Goal: Task Accomplishment & Management: Manage account settings

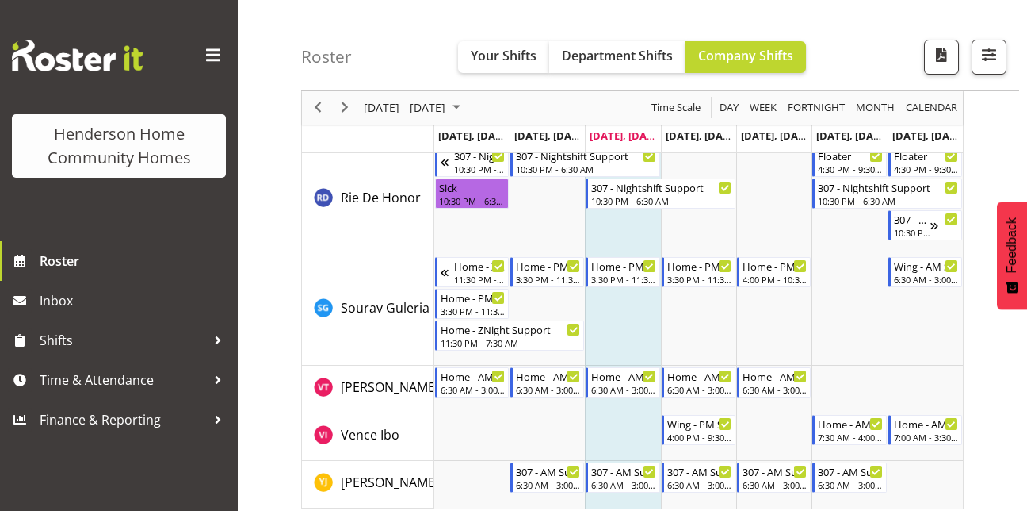
scroll to position [2345, 0]
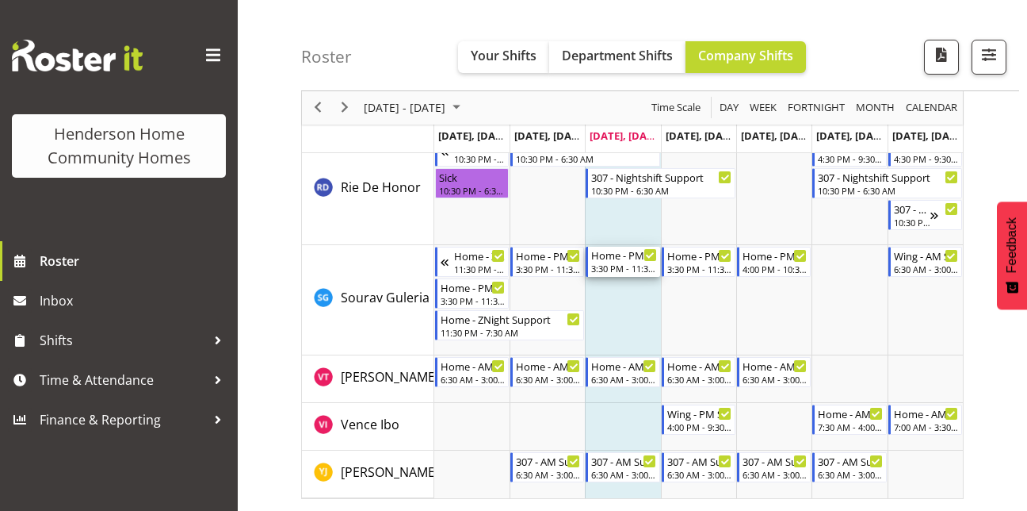
click at [627, 274] on div "3:30 PM - 11:30 PM" at bounding box center [623, 268] width 65 height 13
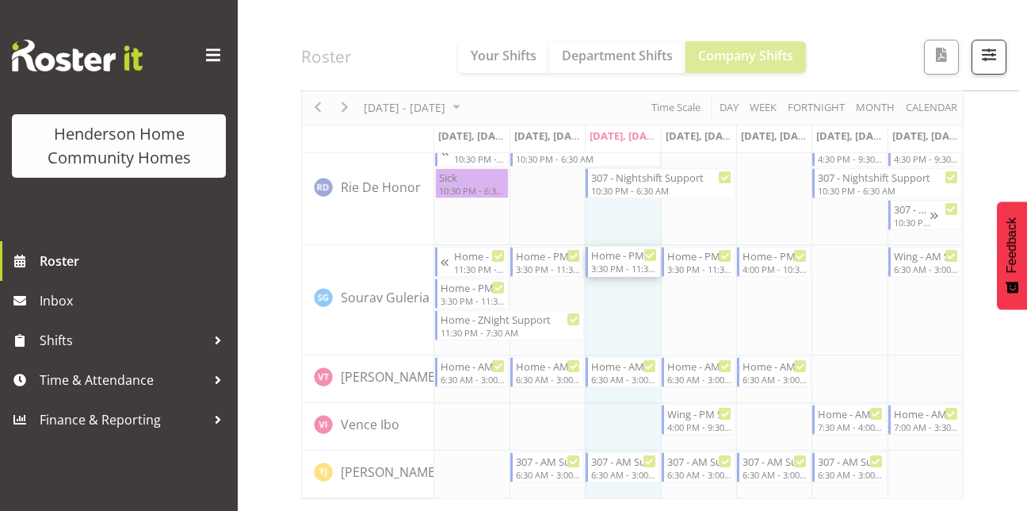
scroll to position [2294, 0]
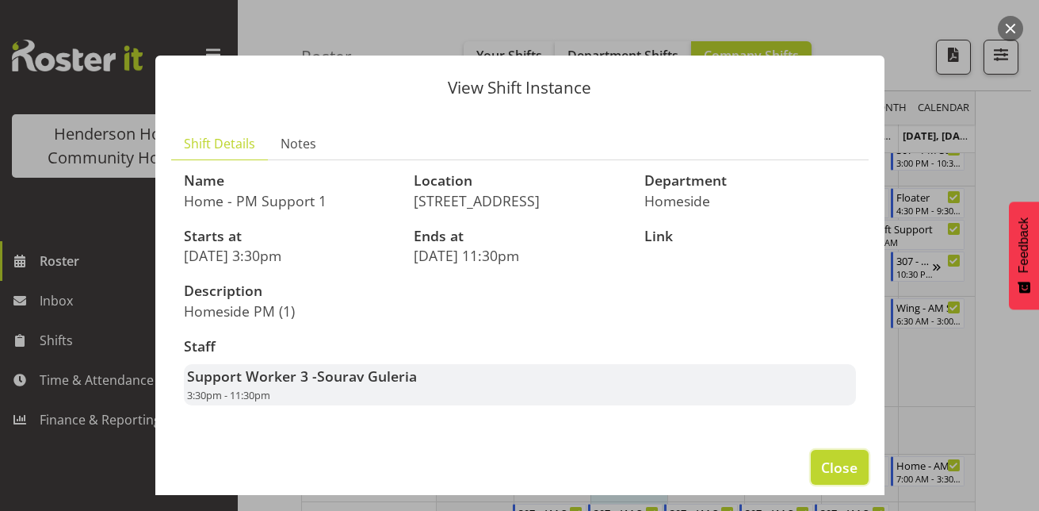
click at [811, 457] on button "Close" at bounding box center [839, 467] width 57 height 35
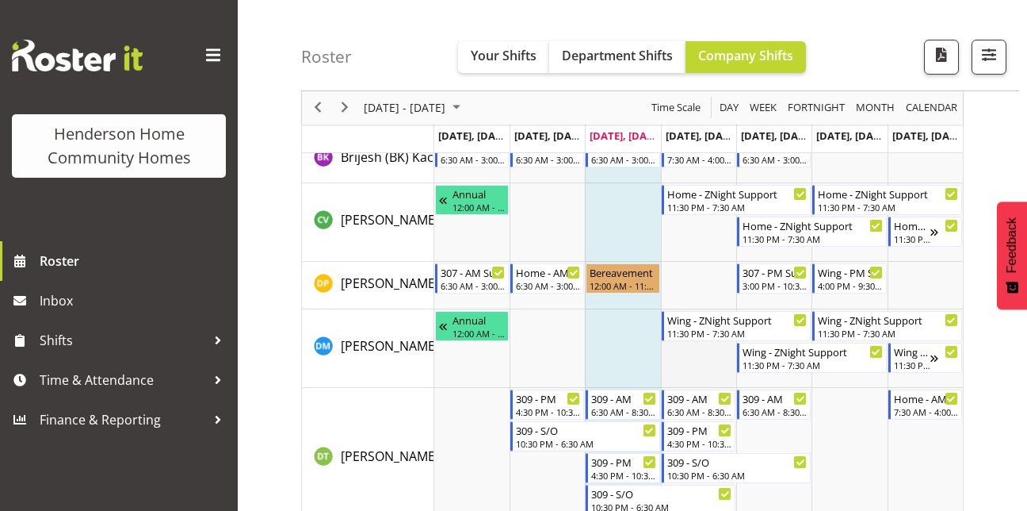
scroll to position [438, 0]
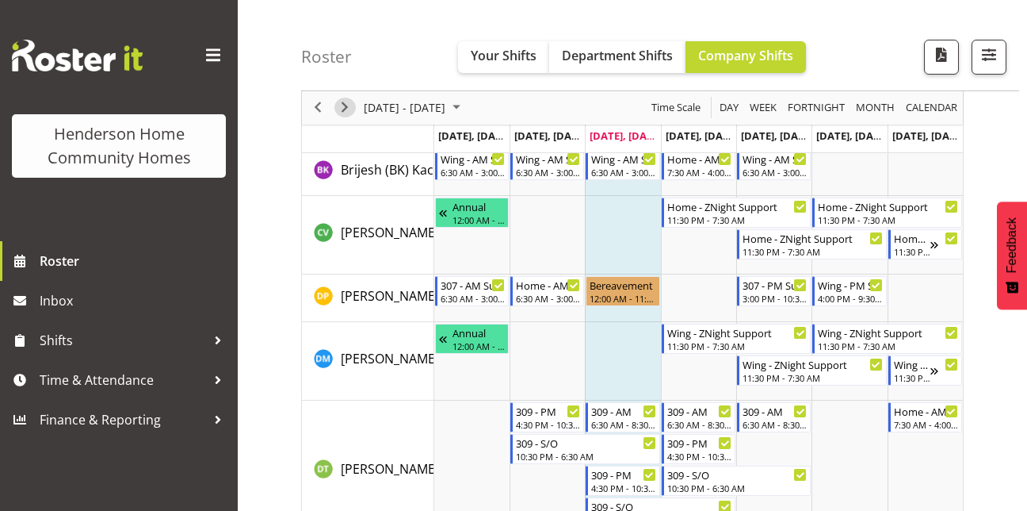
click at [353, 105] on span "Next" at bounding box center [344, 108] width 19 height 20
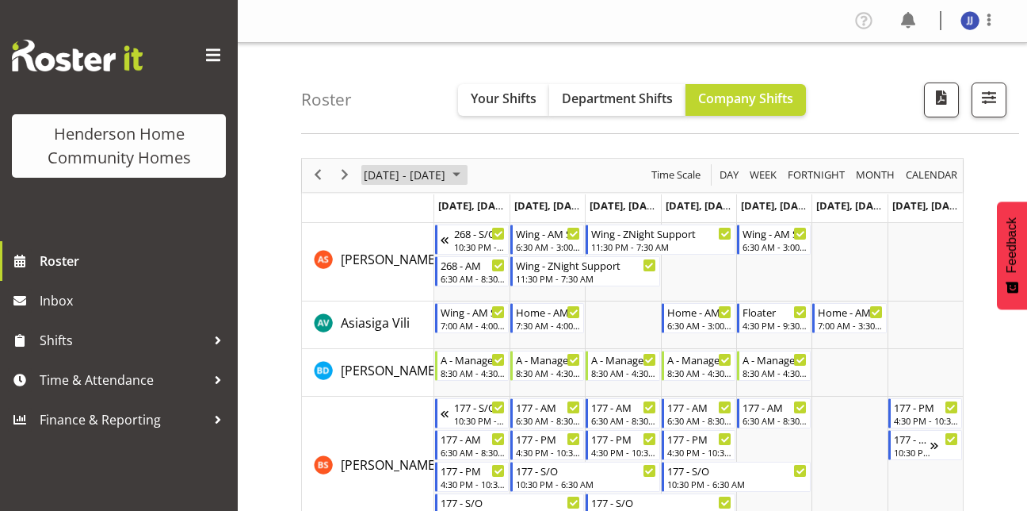
click at [466, 177] on span "August 2025" at bounding box center [456, 175] width 19 height 20
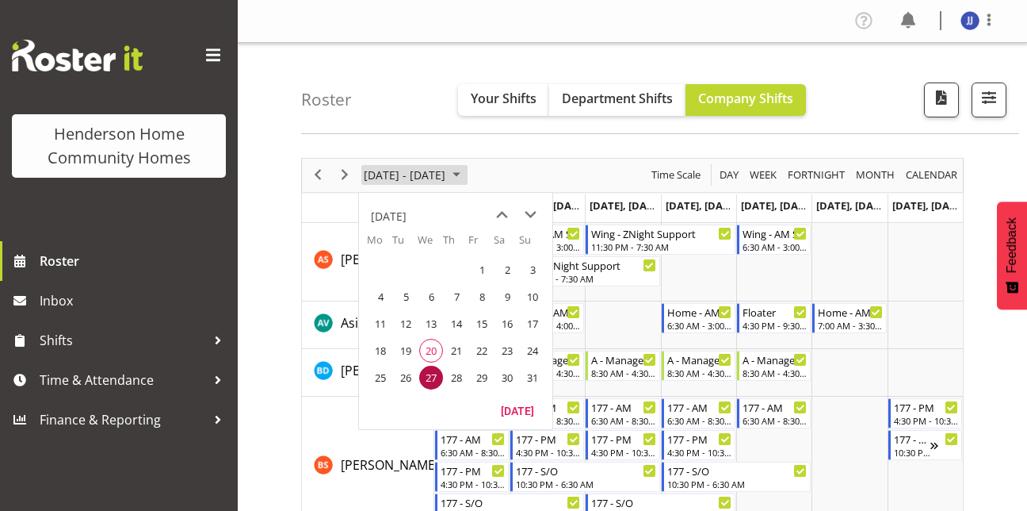
click at [466, 177] on span "August 2025" at bounding box center [456, 175] width 19 height 20
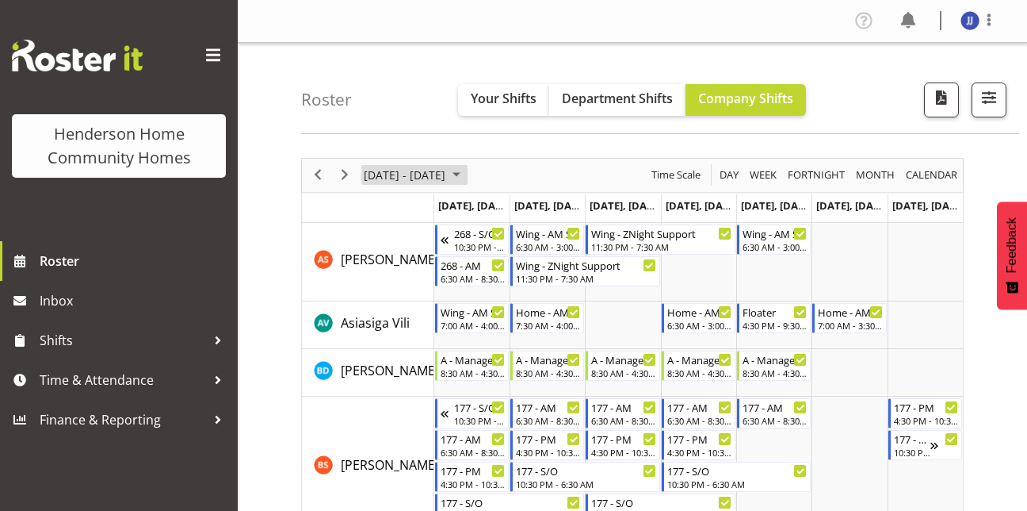
click at [466, 177] on span "August 2025" at bounding box center [456, 175] width 19 height 20
click at [575, 187] on div "[DATE] - [DATE] [DATE] Day Week Fortnight Month calendar Month Agenda Time Scale" at bounding box center [632, 175] width 661 height 33
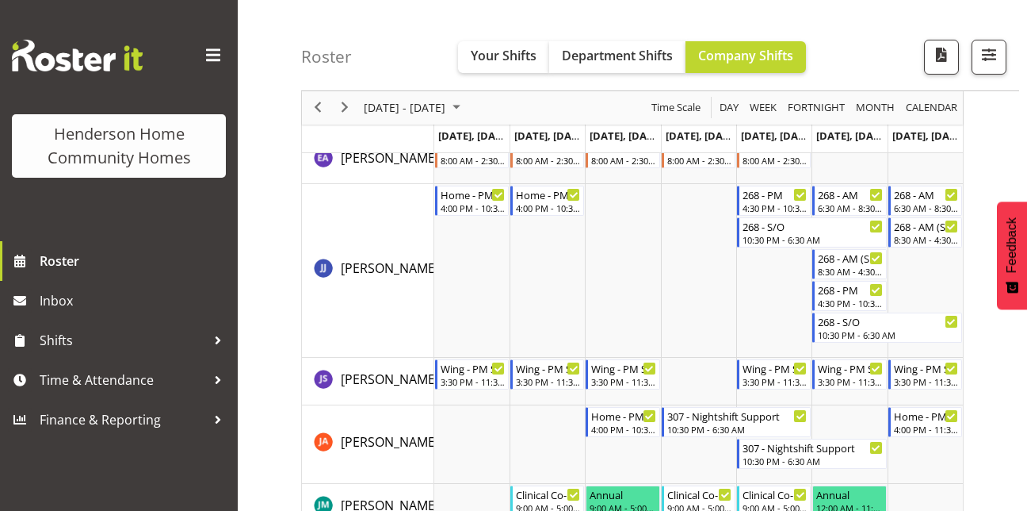
scroll to position [986, 0]
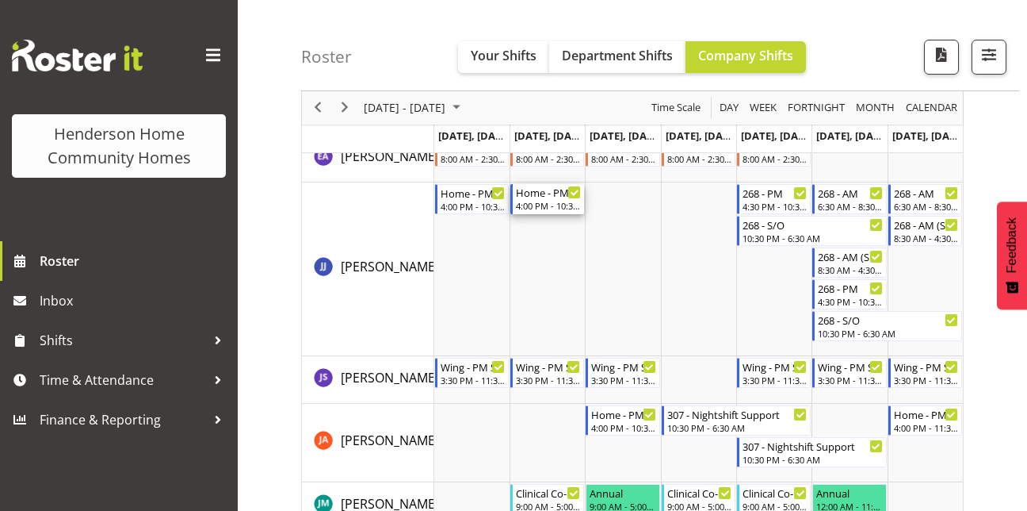
click at [575, 187] on div "Timeline Week of August 27, 2025" at bounding box center [574, 192] width 12 height 12
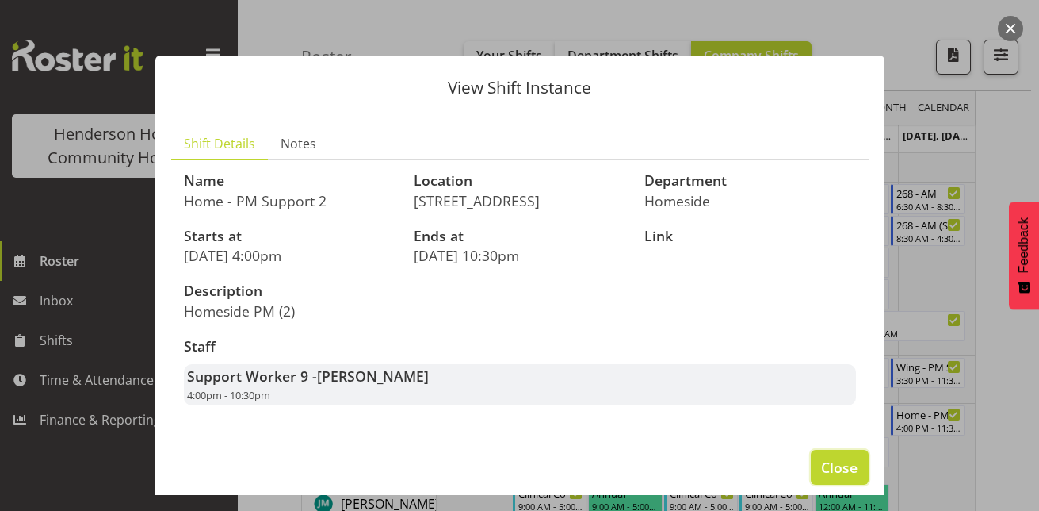
click at [840, 473] on span "Close" at bounding box center [839, 467] width 36 height 21
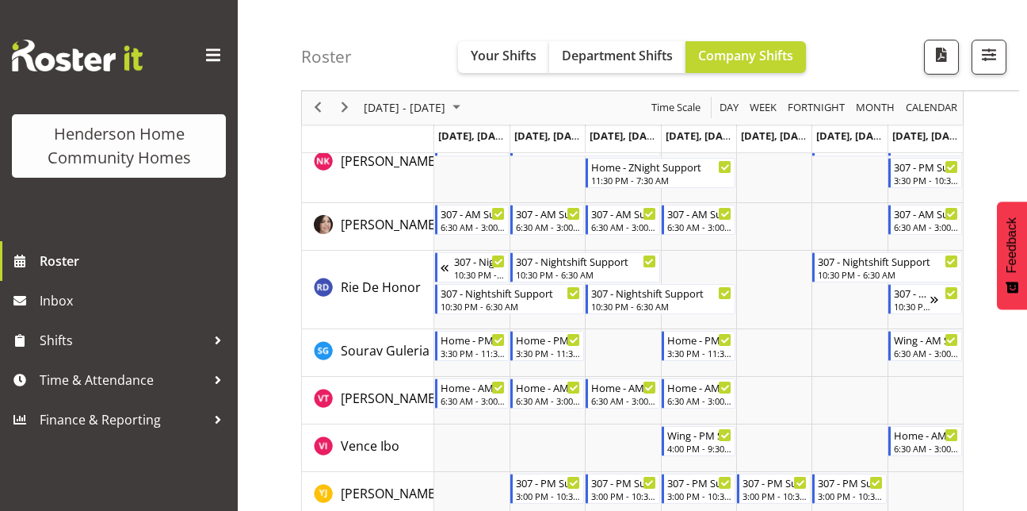
scroll to position [2249, 0]
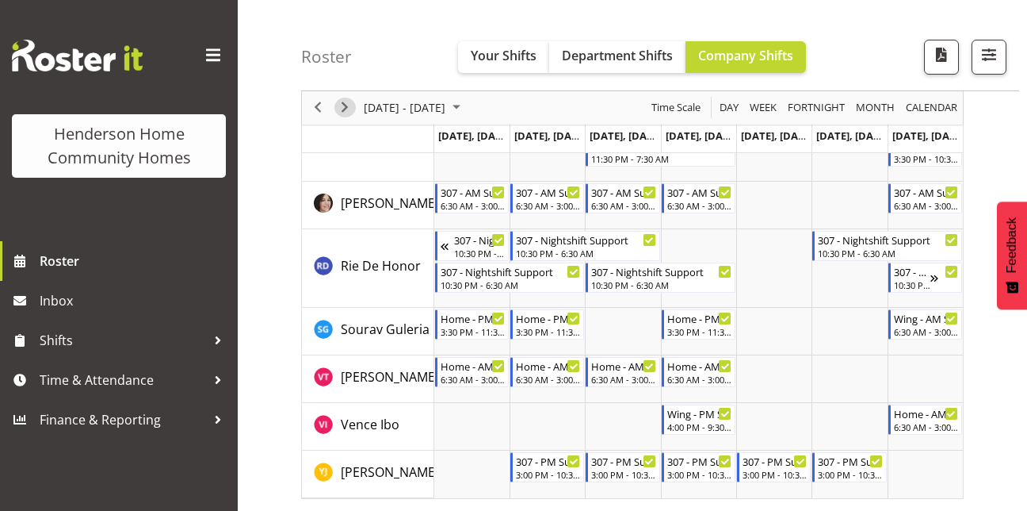
click at [348, 107] on span "Next" at bounding box center [344, 108] width 19 height 20
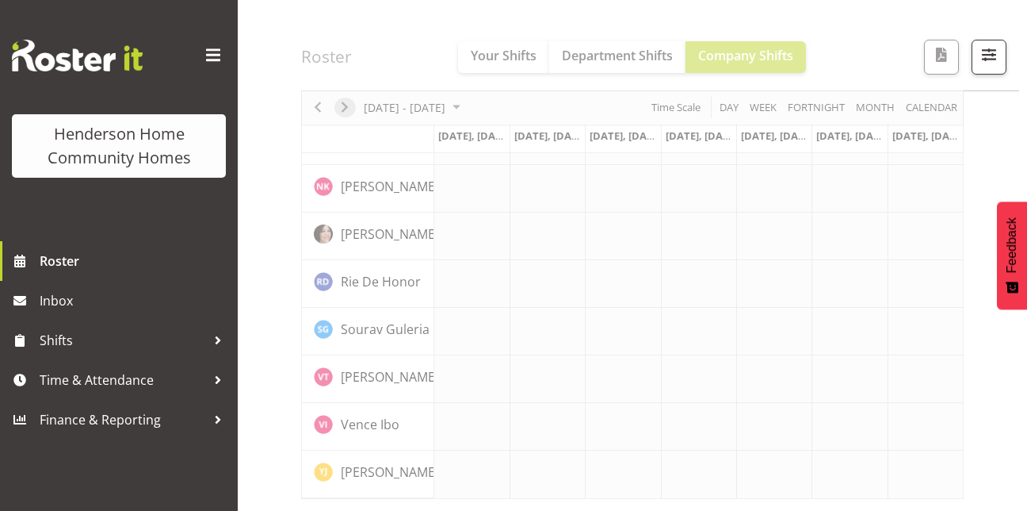
scroll to position [1247, 0]
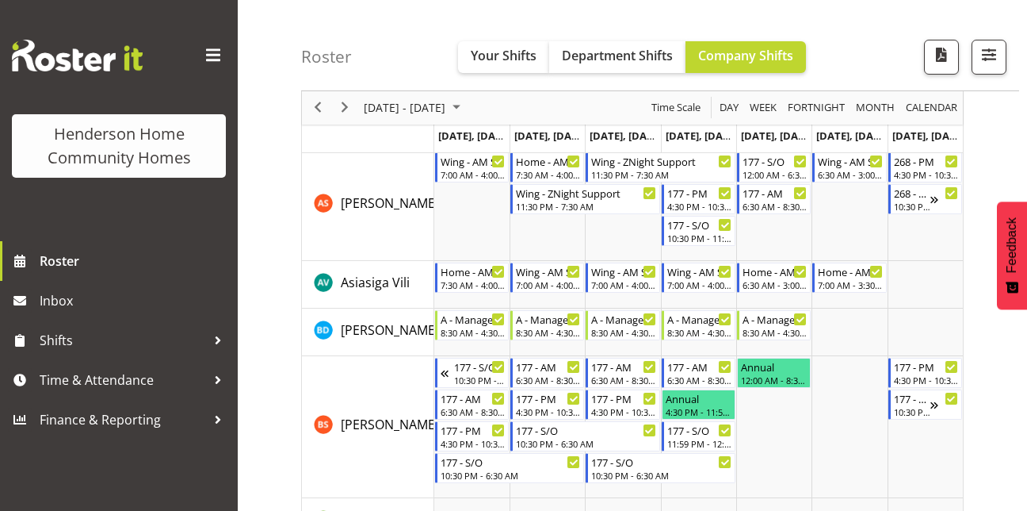
scroll to position [73, 0]
click at [348, 107] on span "Next" at bounding box center [344, 108] width 19 height 20
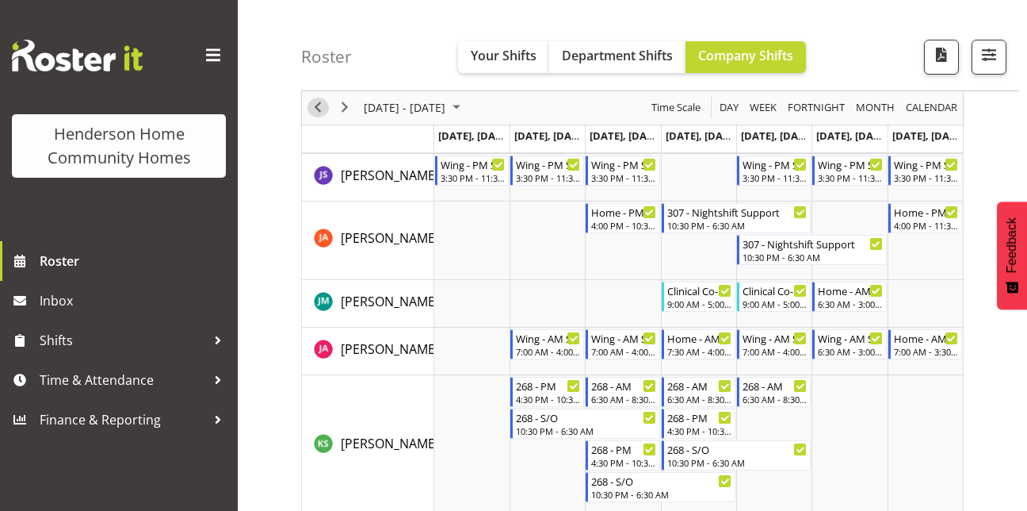
scroll to position [1220, 0]
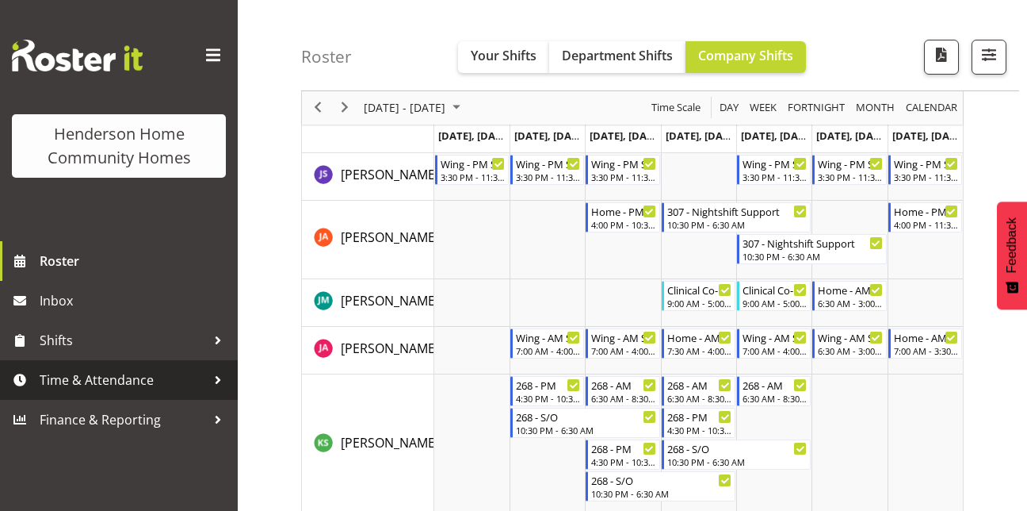
click at [99, 377] on span "Time & Attendance" at bounding box center [123, 380] width 166 height 24
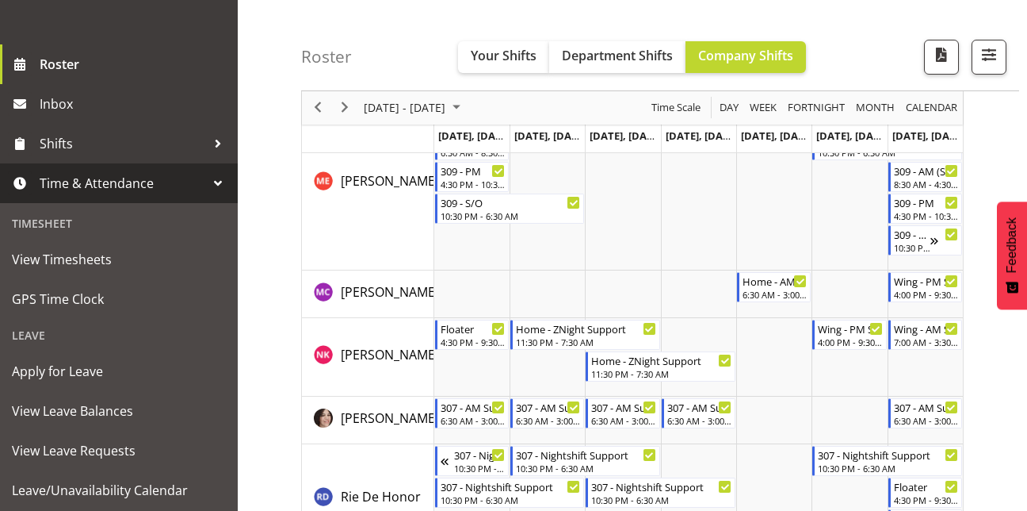
scroll to position [2312, 0]
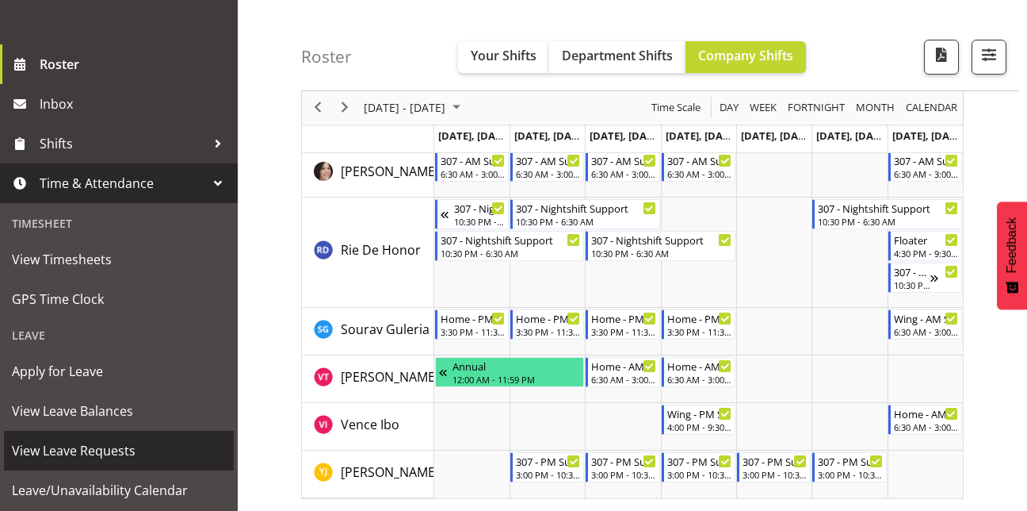
click at [59, 449] on span "View Leave Requests" at bounding box center [119, 450] width 214 height 24
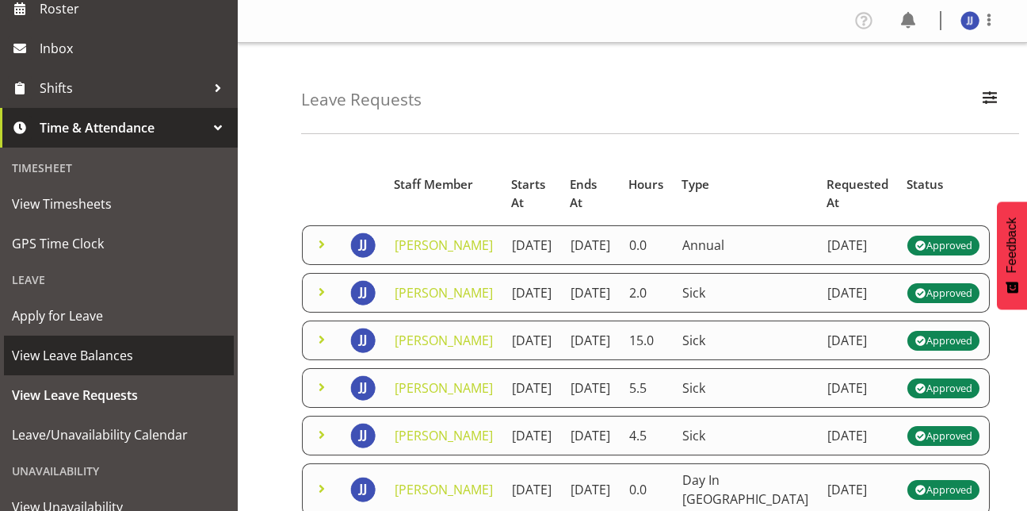
scroll to position [255, 0]
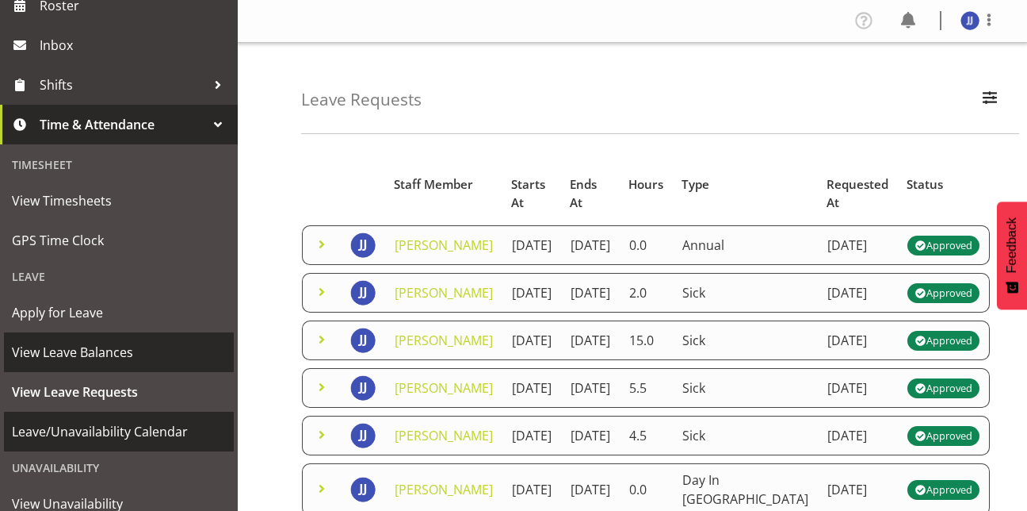
click at [91, 419] on span "Leave/Unavailability Calendar" at bounding box center [119, 431] width 214 height 24
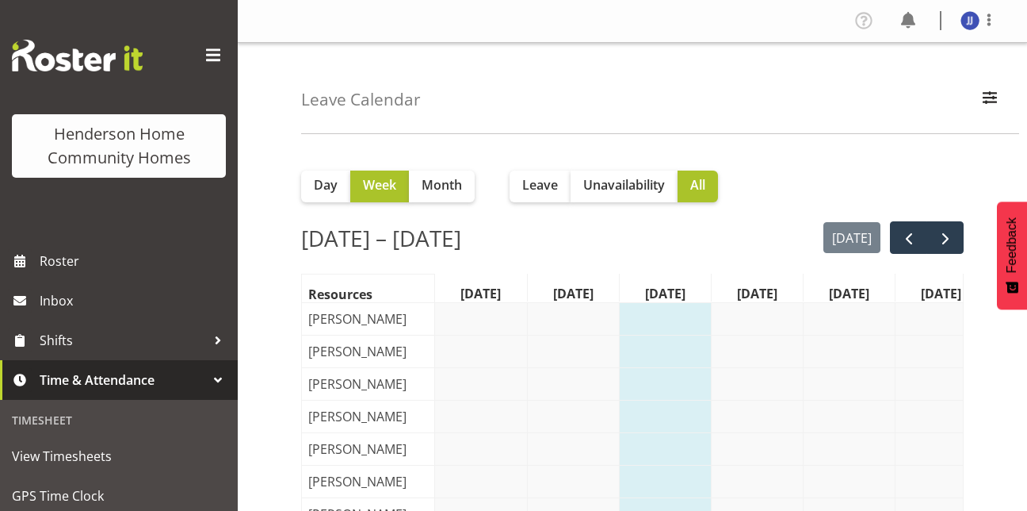
scroll to position [0, 24]
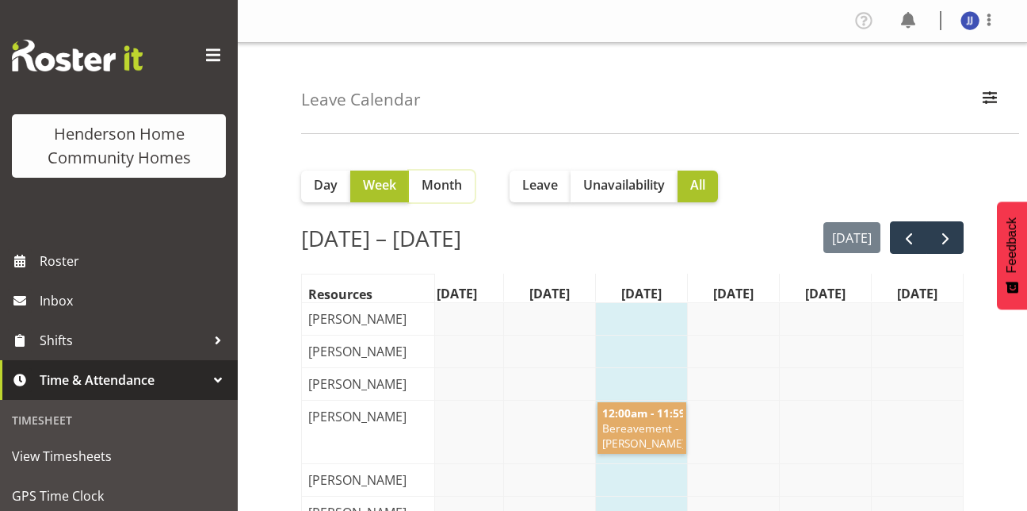
click at [453, 187] on span "Month" at bounding box center [442, 184] width 40 height 19
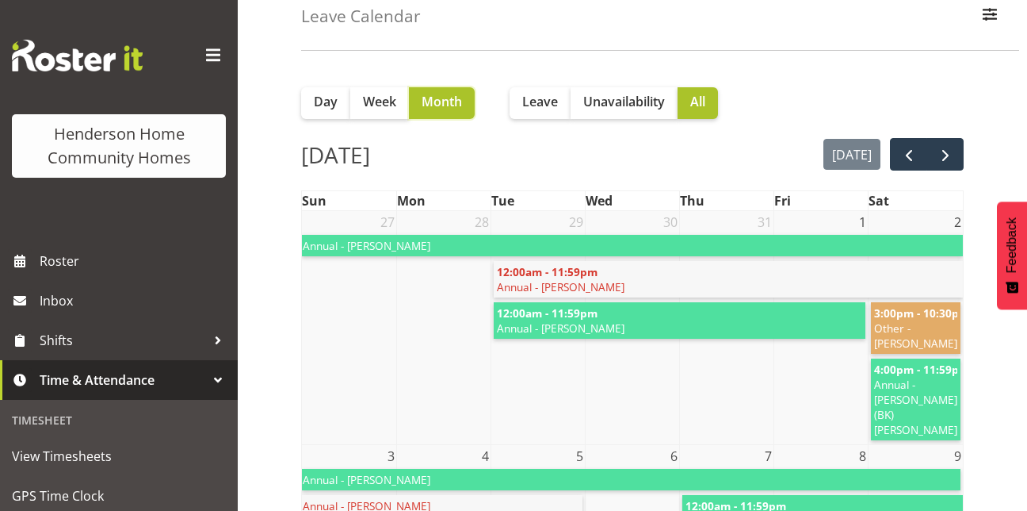
scroll to position [102, 0]
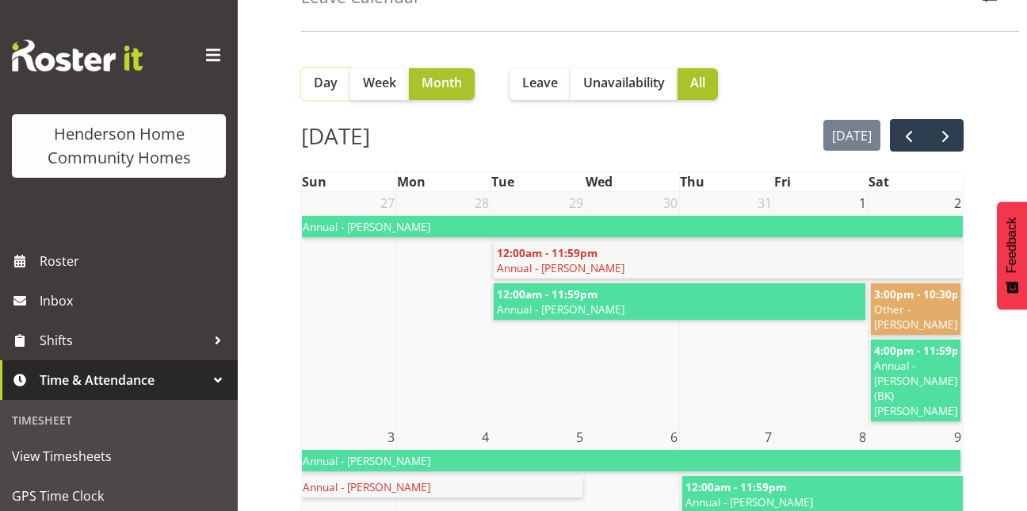
click at [318, 83] on span "Day" at bounding box center [326, 82] width 24 height 19
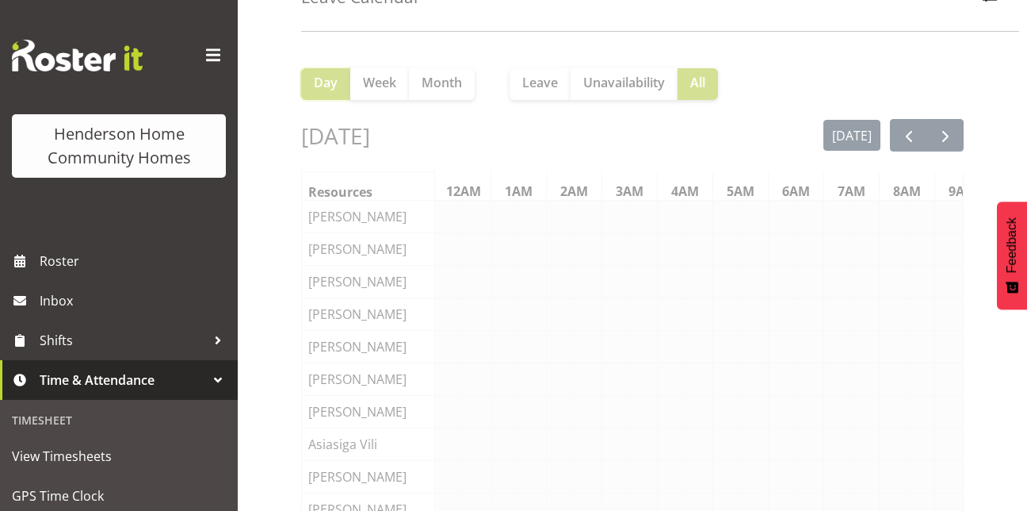
scroll to position [0, 334]
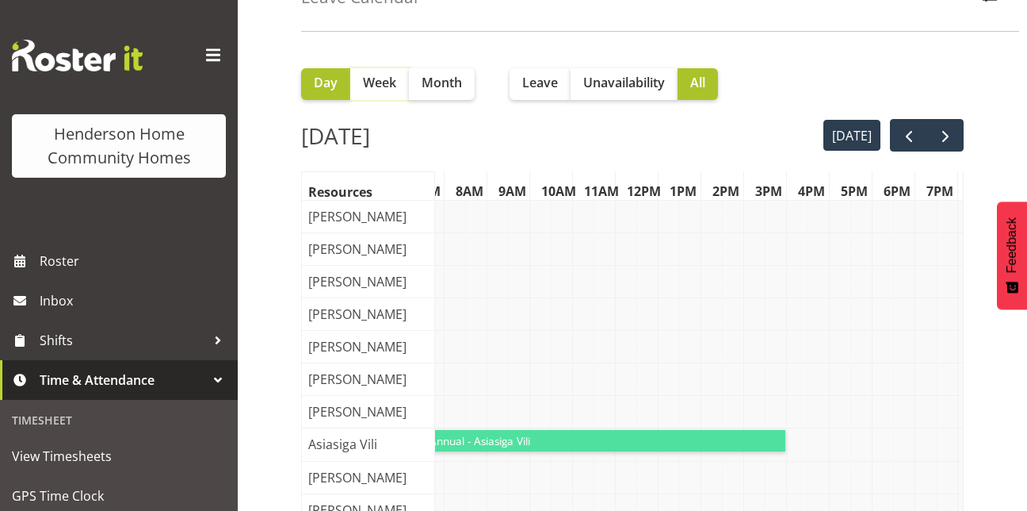
click at [365, 78] on span "Week" at bounding box center [379, 82] width 33 height 19
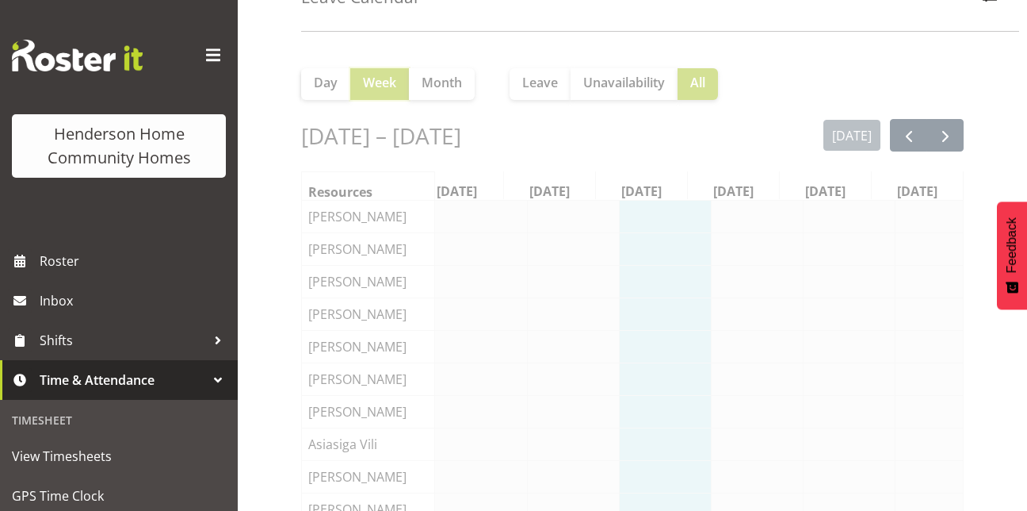
scroll to position [0, 24]
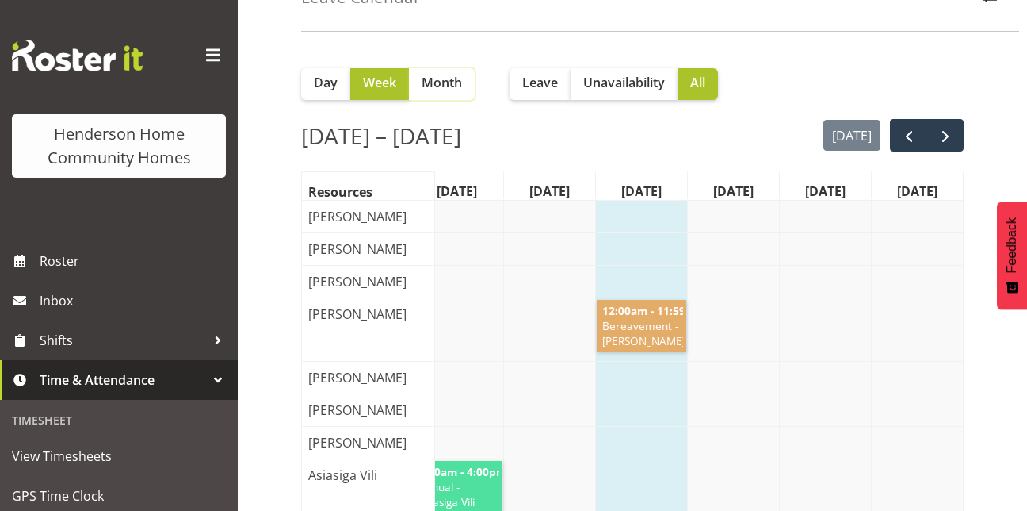
click at [442, 77] on span "Month" at bounding box center [442, 82] width 40 height 19
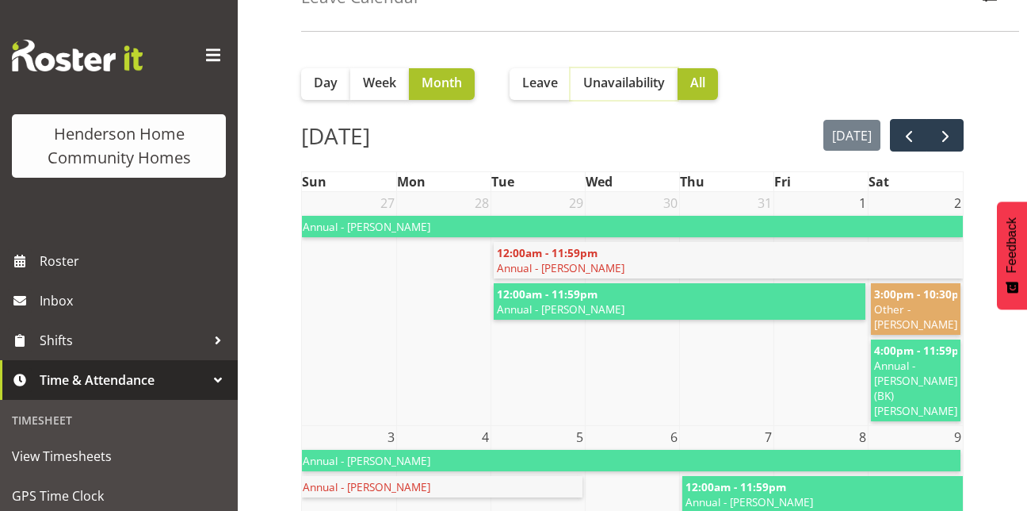
click at [610, 89] on span "Unavailability" at bounding box center [625, 82] width 82 height 19
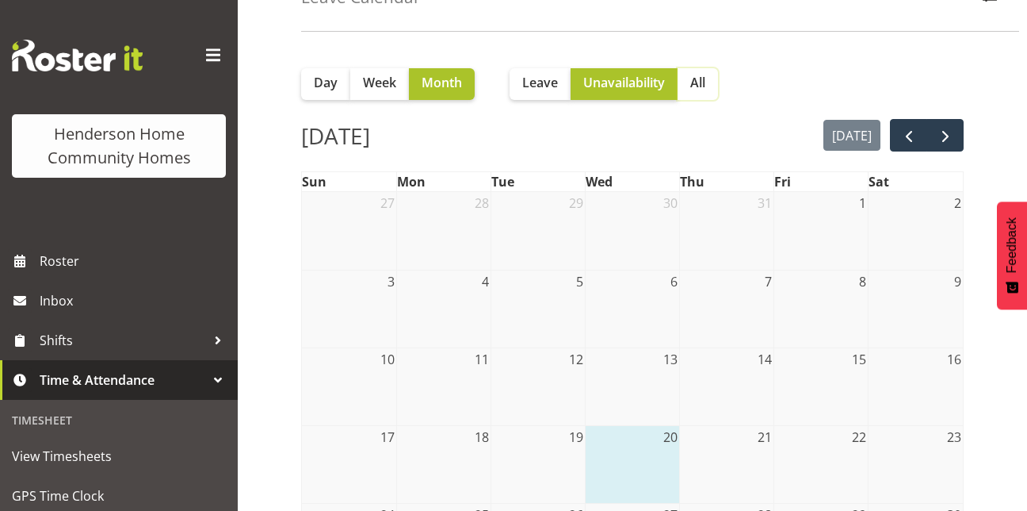
click at [706, 90] on span "All" at bounding box center [698, 82] width 15 height 19
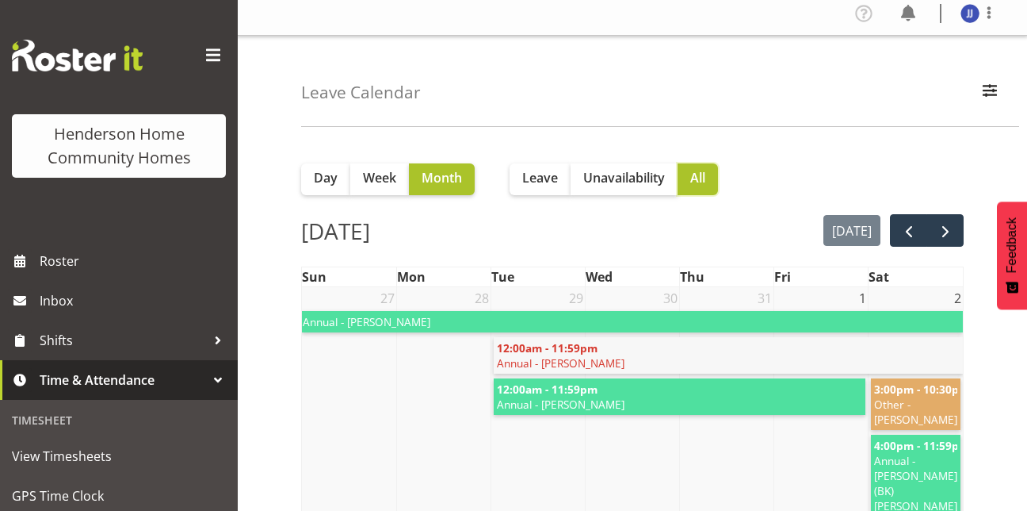
scroll to position [0, 0]
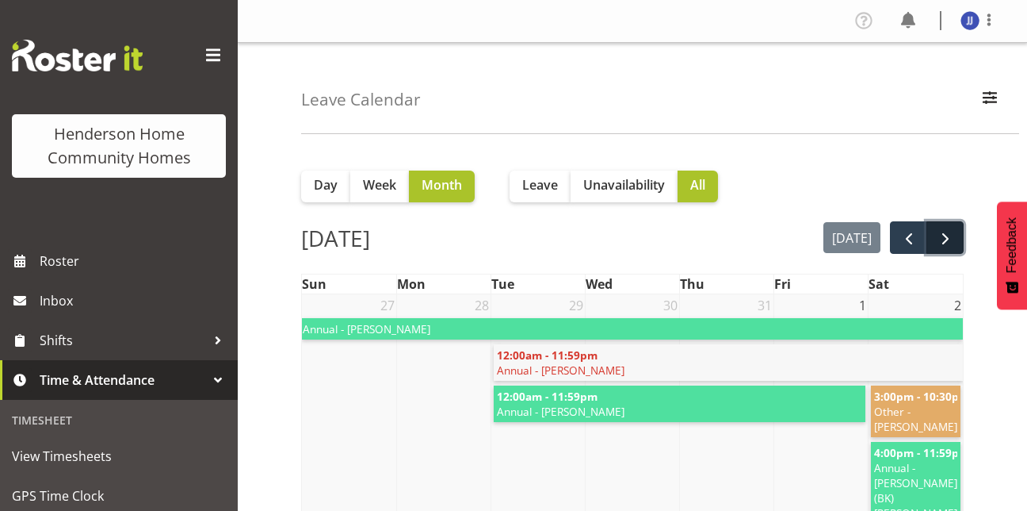
click at [947, 247] on span "next" at bounding box center [945, 238] width 19 height 19
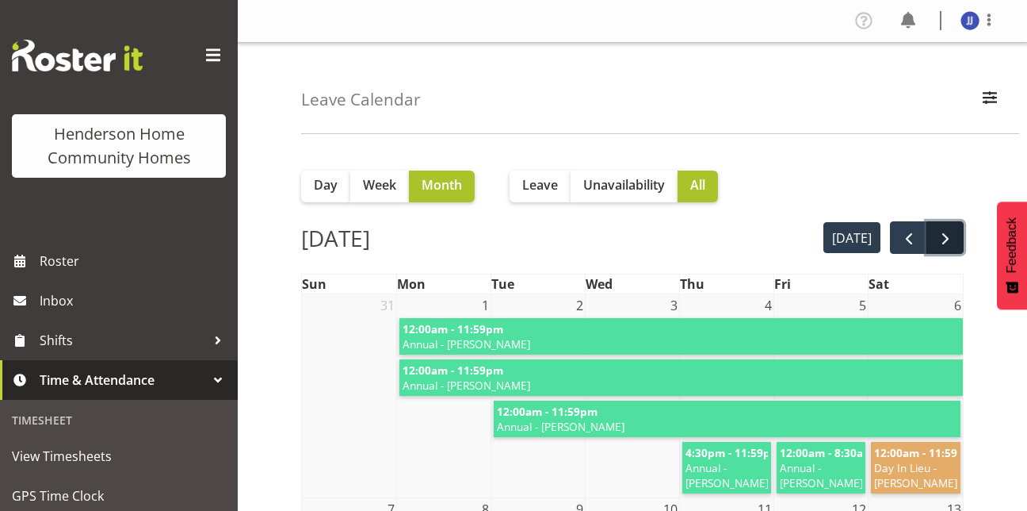
click at [943, 231] on span "next" at bounding box center [945, 238] width 19 height 19
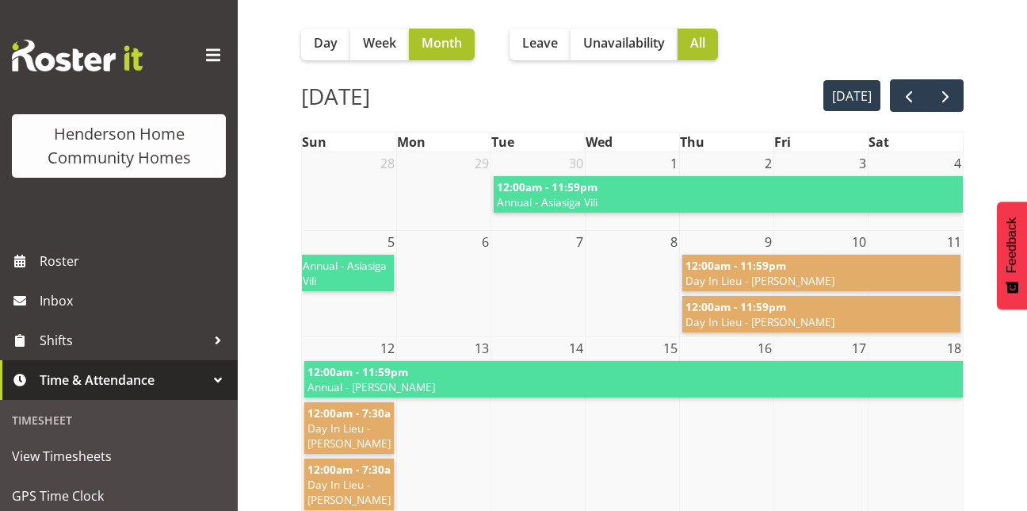
scroll to position [132, 0]
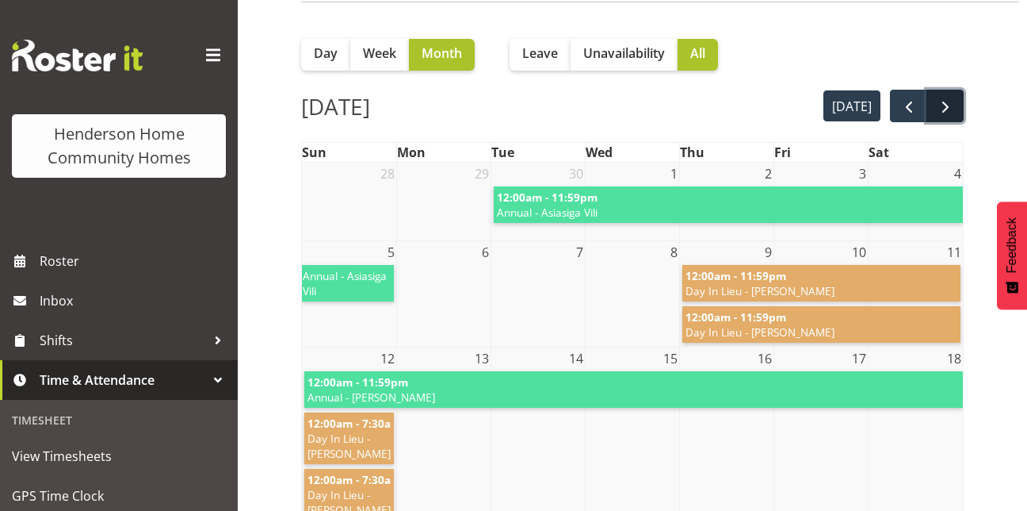
click at [951, 98] on span "next" at bounding box center [945, 107] width 19 height 19
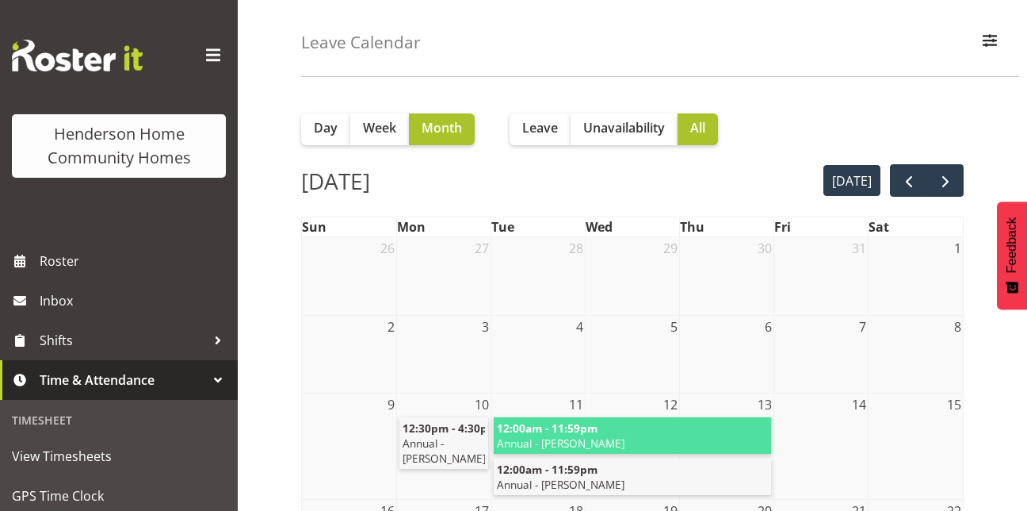
scroll to position [55, 0]
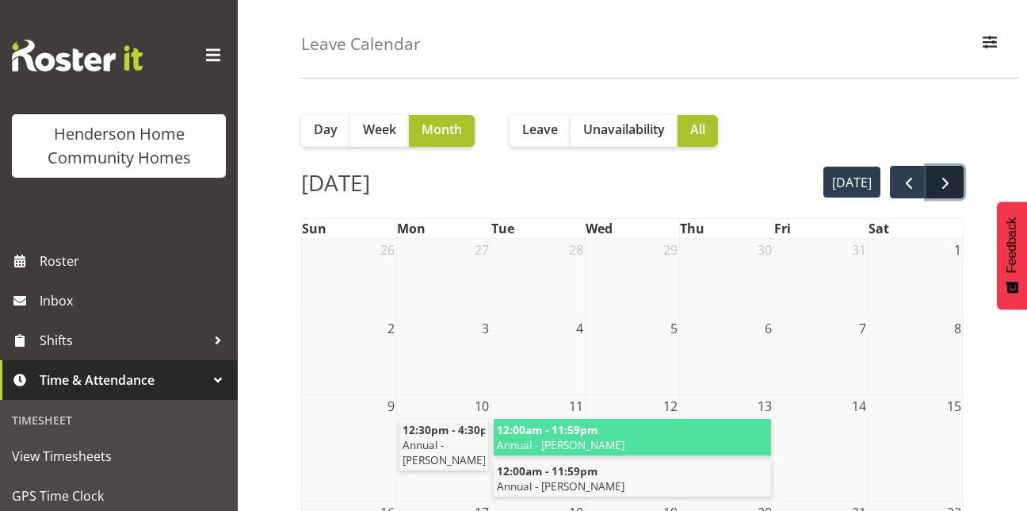
click at [951, 182] on span "next" at bounding box center [945, 183] width 19 height 19
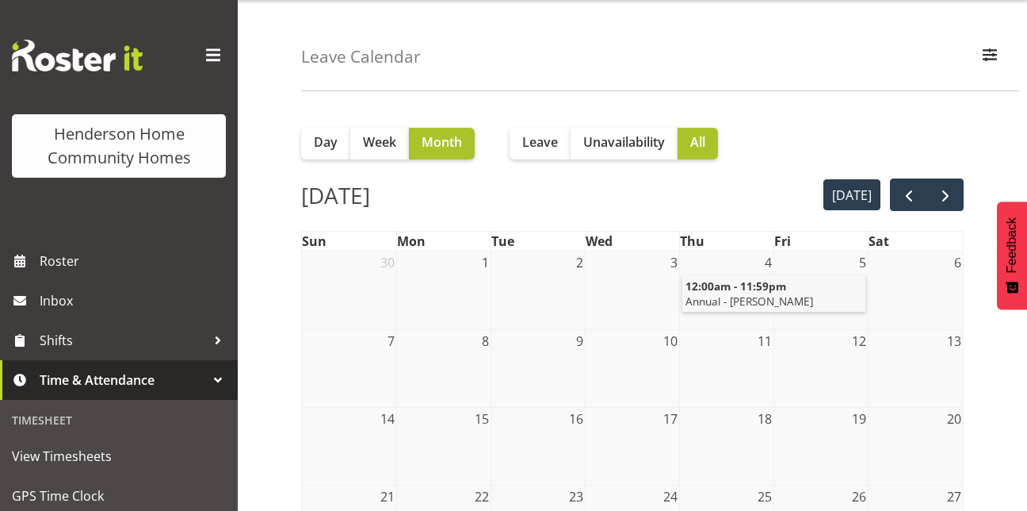
scroll to position [0, 0]
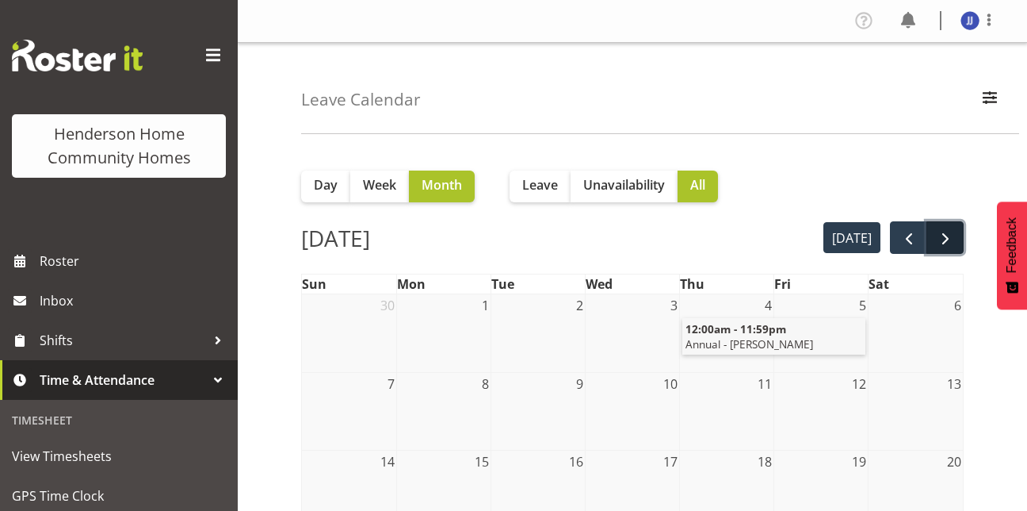
click at [943, 231] on span "next" at bounding box center [945, 238] width 19 height 19
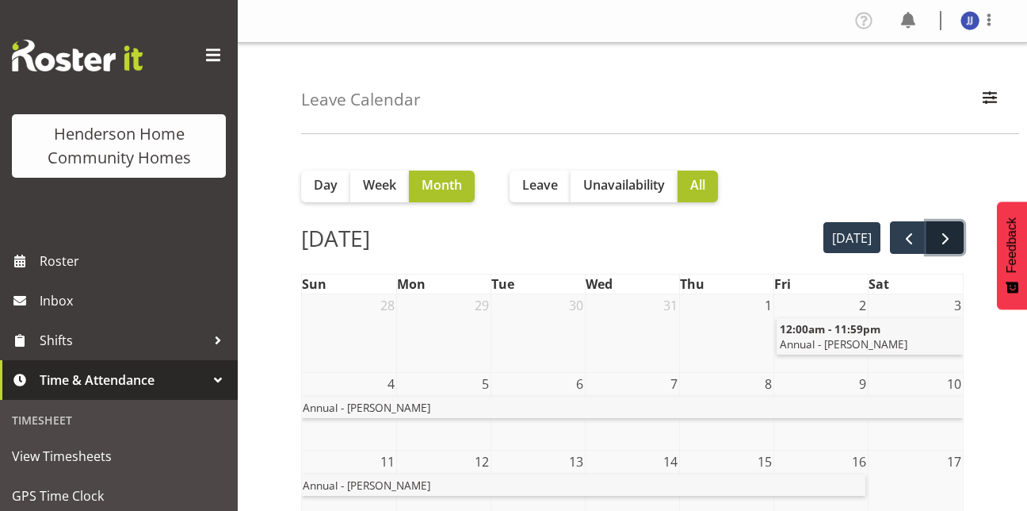
click at [952, 243] on span "next" at bounding box center [945, 238] width 19 height 19
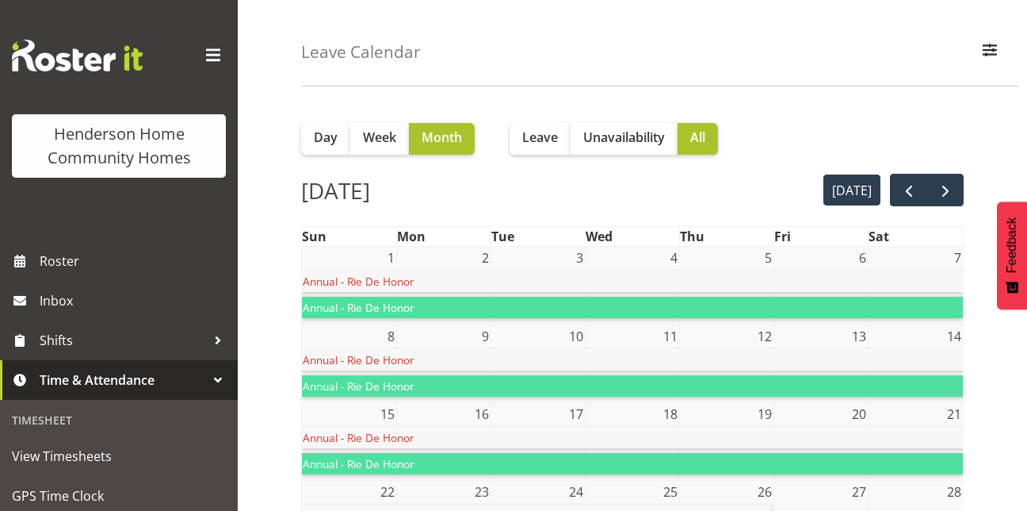
scroll to position [8, 0]
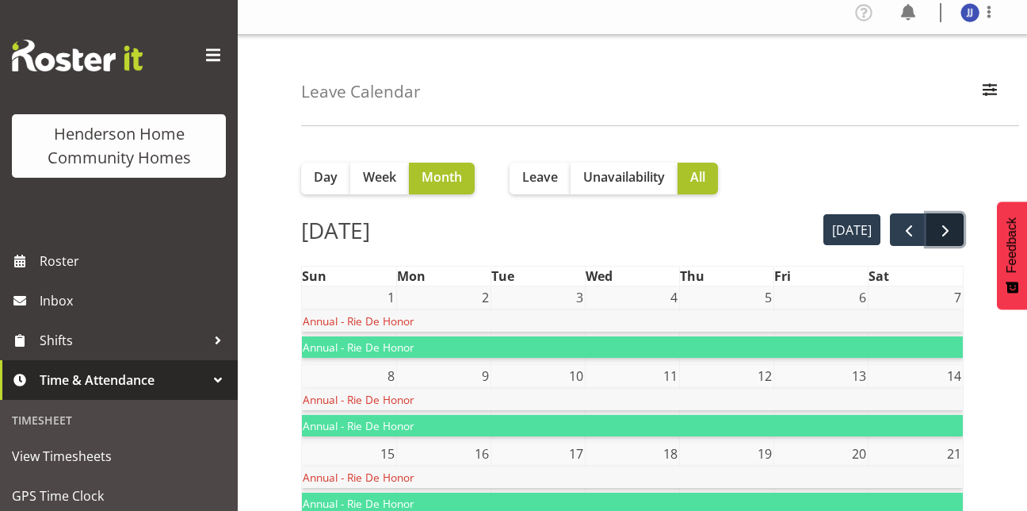
click at [944, 231] on span "next" at bounding box center [945, 230] width 19 height 19
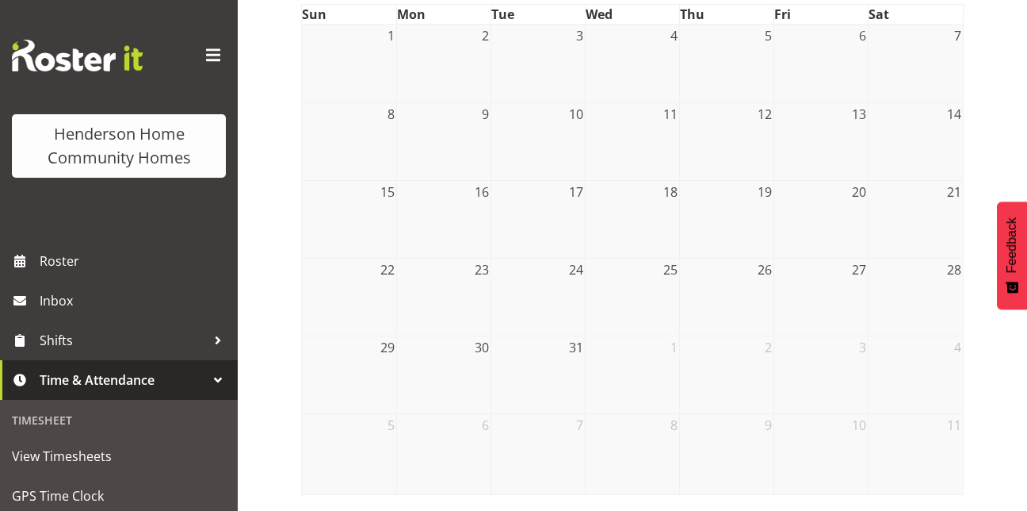
scroll to position [0, 0]
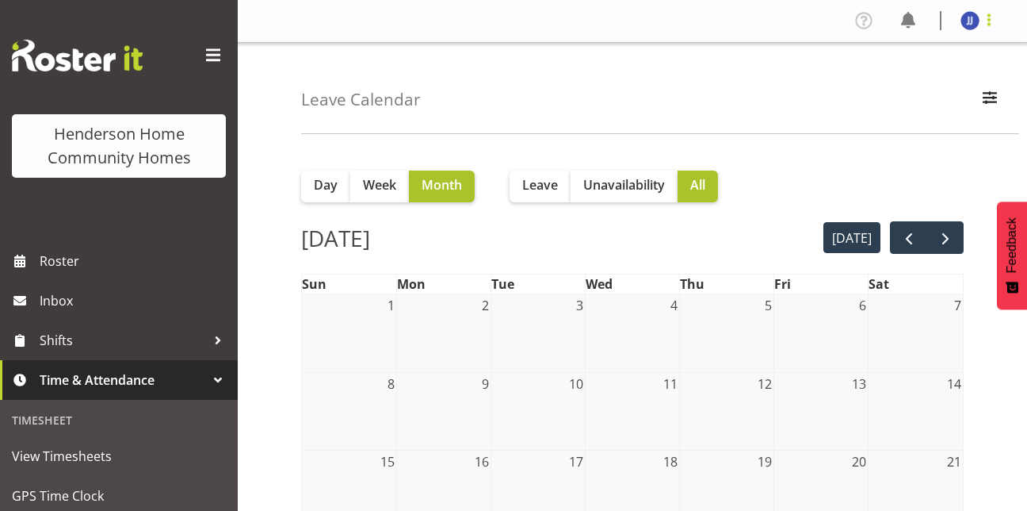
click at [987, 18] on span at bounding box center [989, 19] width 19 height 19
click at [933, 90] on link "Log Out" at bounding box center [923, 83] width 152 height 29
